Goal: Find specific page/section

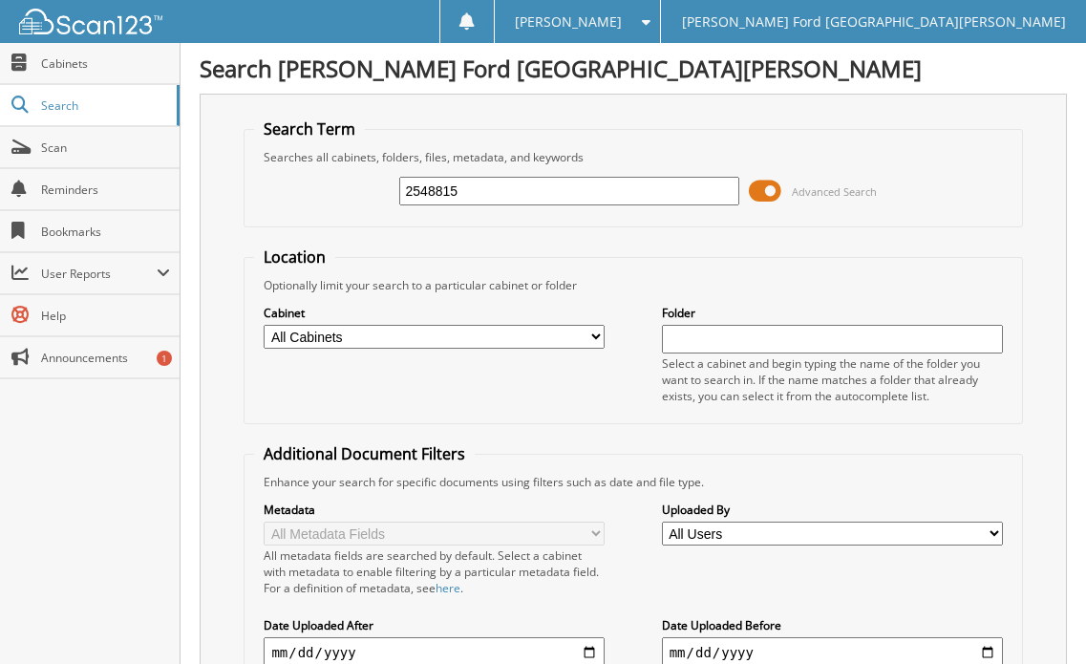
drag, startPoint x: 470, startPoint y: 187, endPoint x: 292, endPoint y: 183, distance: 177.8
click at [292, 183] on div "2548815 Advanced Search" at bounding box center [633, 191] width 758 height 52
type input "2588385"
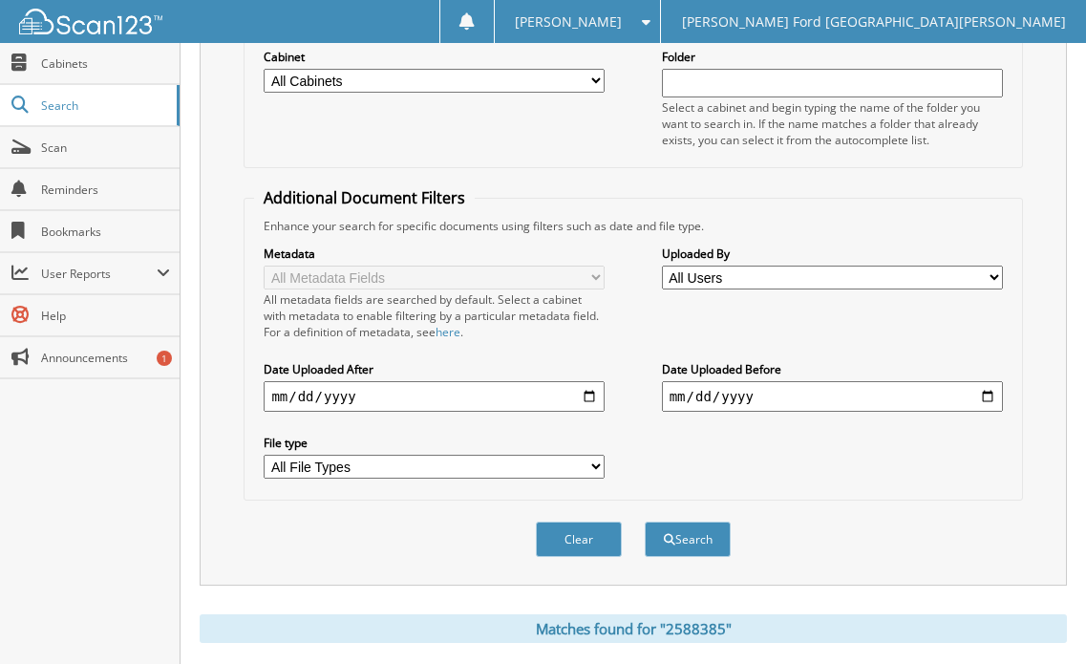
scroll to position [511, 0]
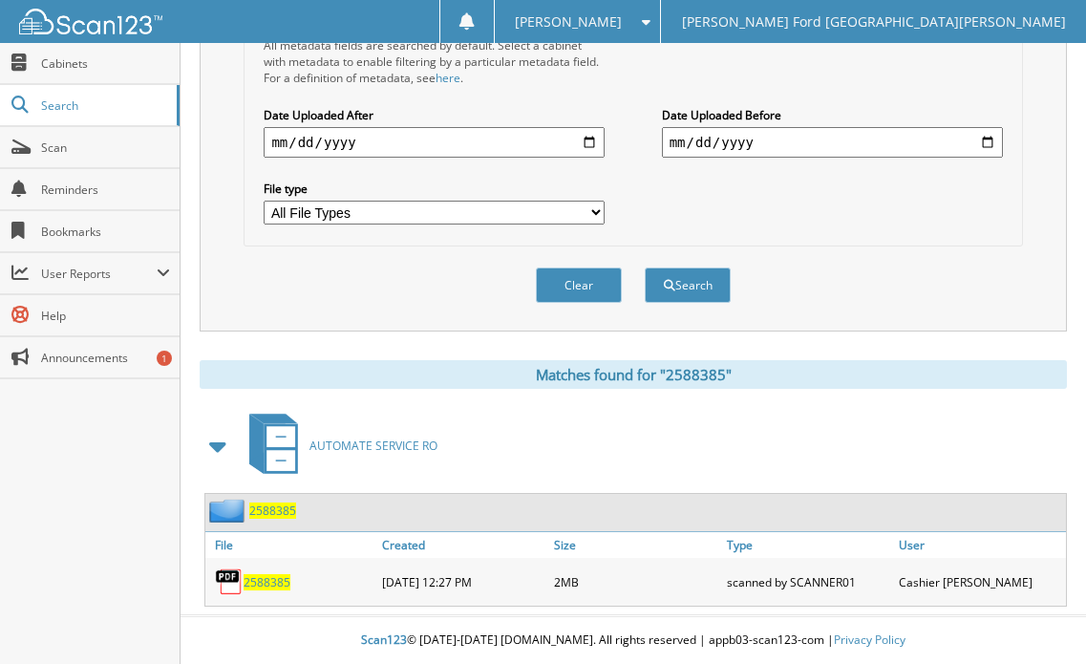
click at [276, 576] on span "2588385" at bounding box center [267, 582] width 47 height 16
